Goal: Transaction & Acquisition: Obtain resource

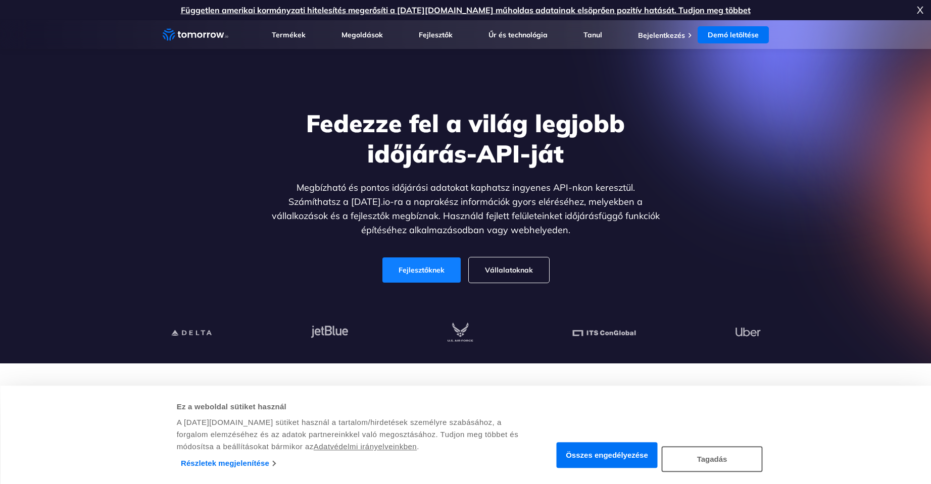
click at [437, 272] on font "Fejlesztőknek" at bounding box center [422, 270] width 46 height 9
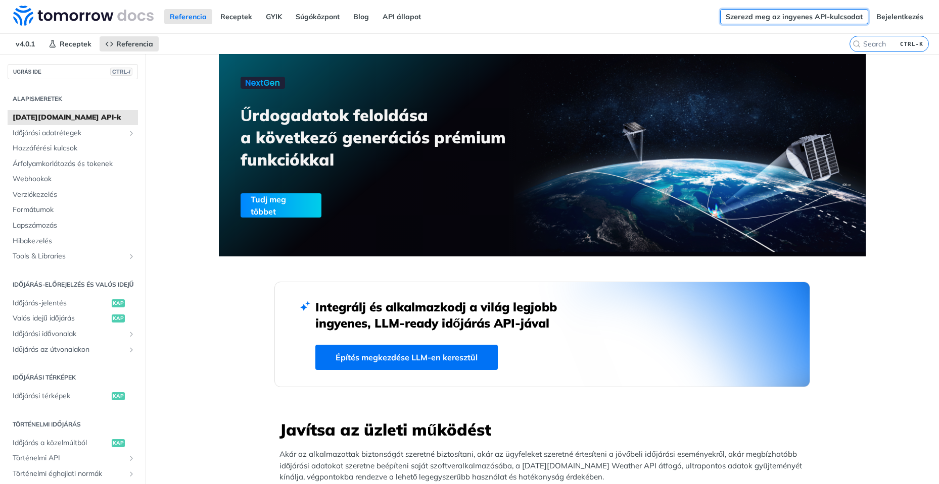
click at [786, 18] on font "Szerezd meg az ingyenes API-kulcsodat" at bounding box center [793, 16] width 137 height 9
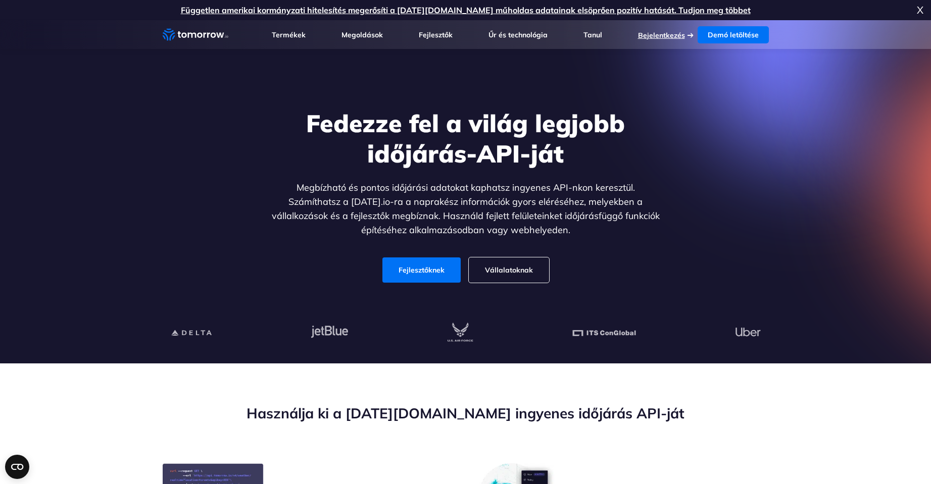
click at [685, 34] on font "Bejelentkezés" at bounding box center [661, 35] width 47 height 9
